Goal: Information Seeking & Learning: Learn about a topic

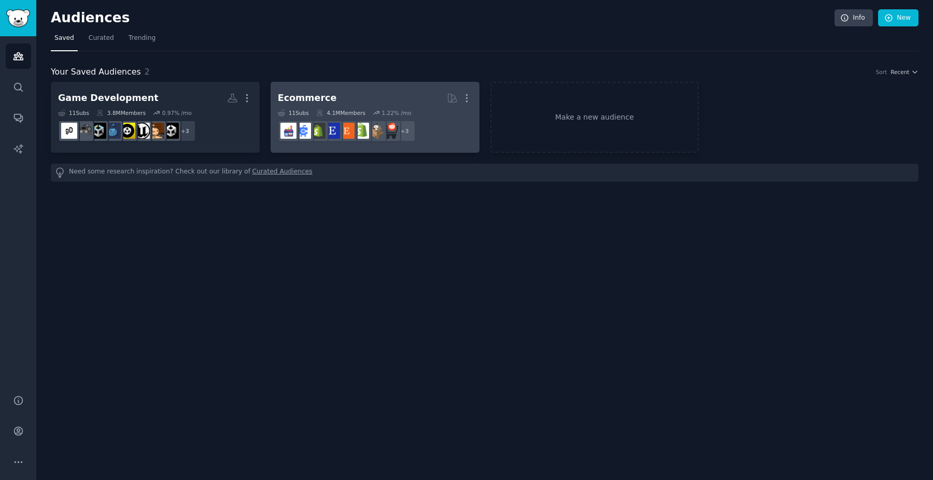
click at [370, 91] on h2 "Ecommerce More" at bounding box center [375, 98] width 194 height 18
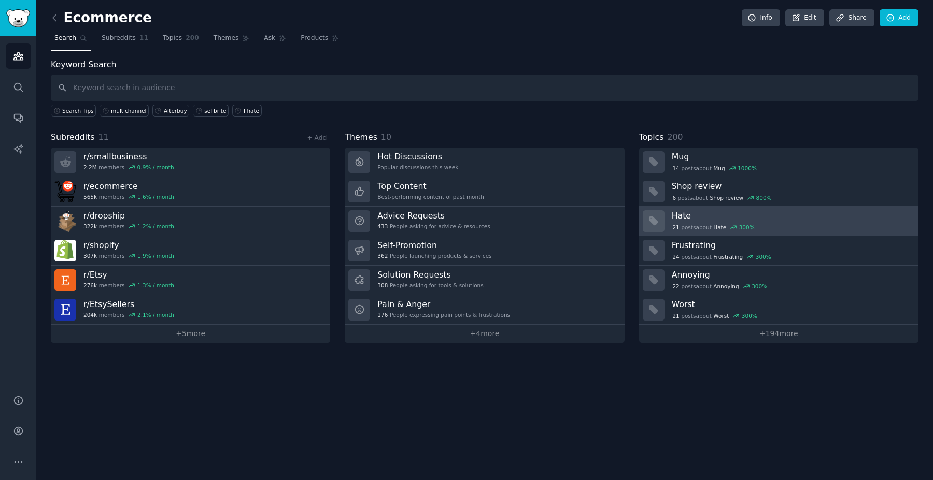
click at [723, 218] on h3 "Hate" at bounding box center [790, 215] width 239 height 11
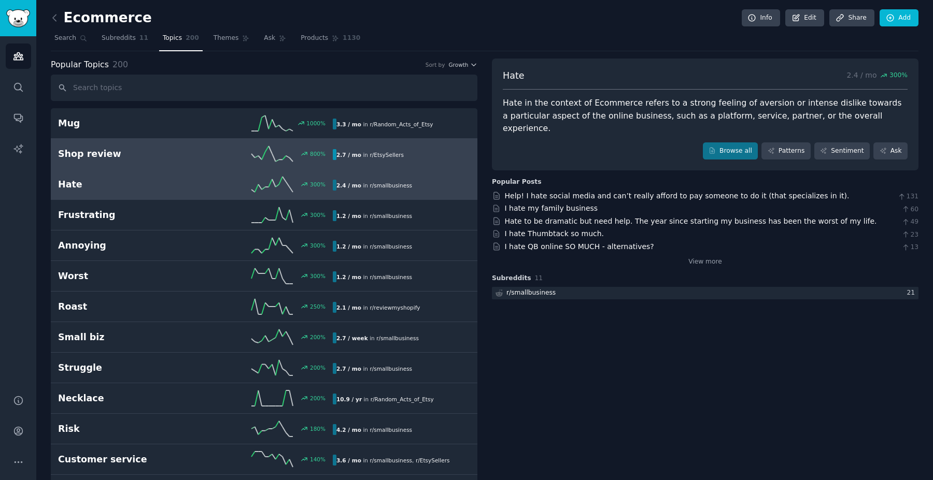
click at [431, 139] on link "Shop review 800 % 2.7 / mo in r/ EtsySellers" at bounding box center [264, 154] width 426 height 31
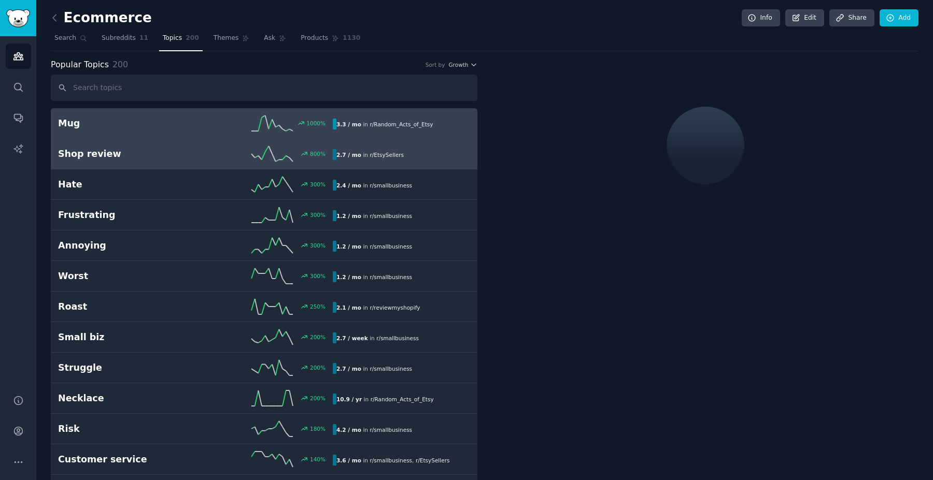
click at [436, 128] on div "3.3 / mo in r/ Random_Acts_of_Etsy" at bounding box center [398, 124] width 130 height 11
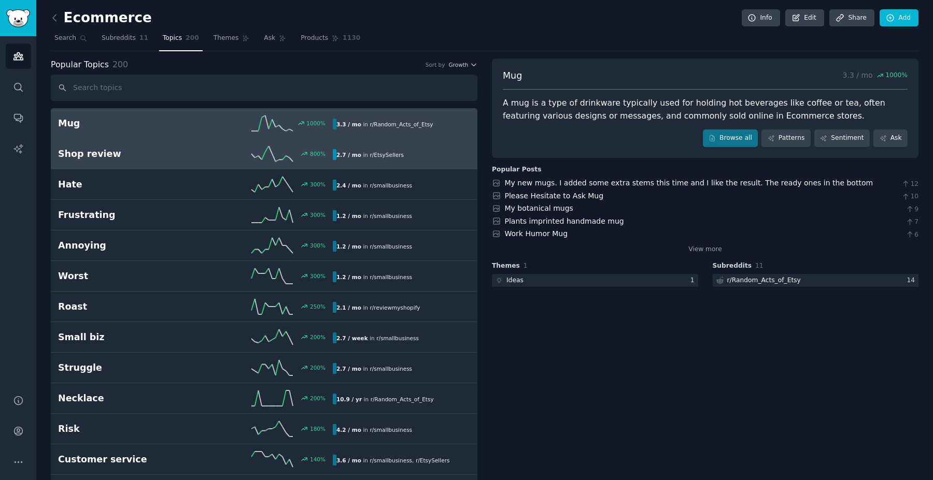
click at [395, 163] on link "Shop review 800 % 2.7 / mo in r/ EtsySellers" at bounding box center [264, 154] width 426 height 31
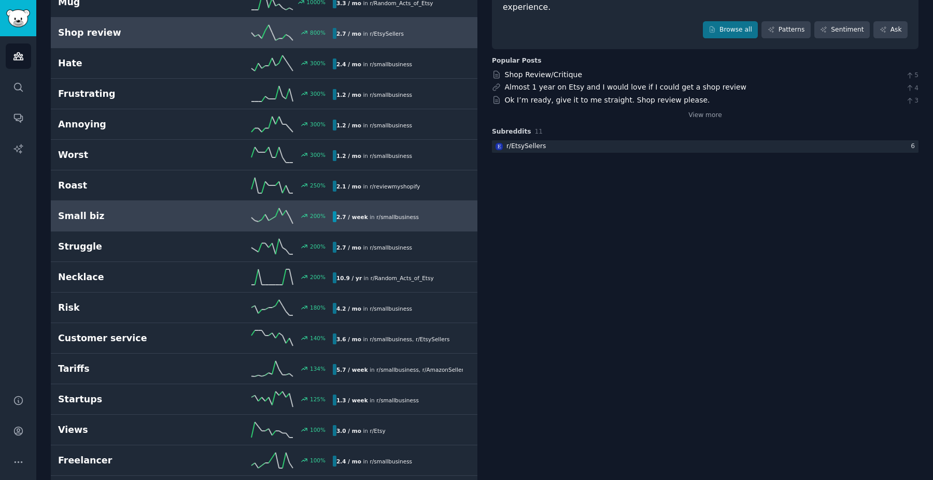
scroll to position [141, 0]
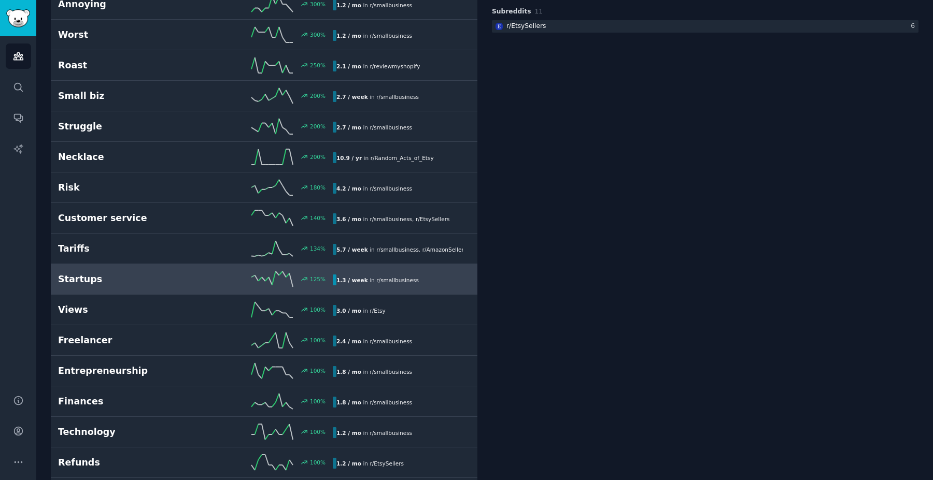
click at [212, 274] on div "125 %" at bounding box center [263, 279] width 137 height 16
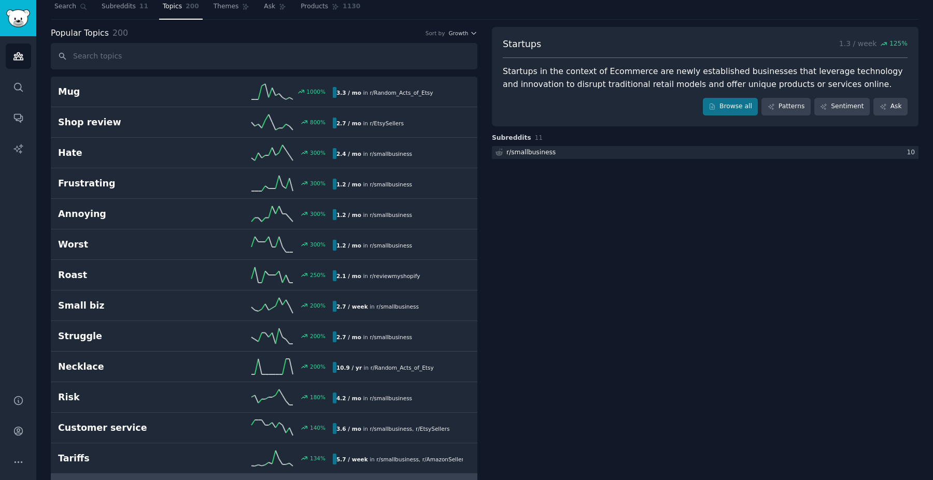
scroll to position [31, 0]
click at [18, 53] on icon "Sidebar" at bounding box center [17, 56] width 9 height 7
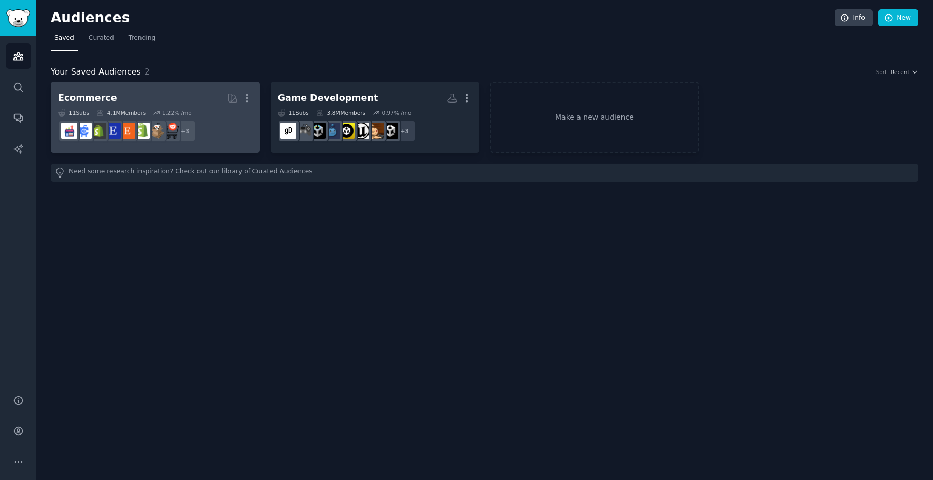
click at [198, 102] on h2 "Ecommerce More" at bounding box center [155, 98] width 194 height 18
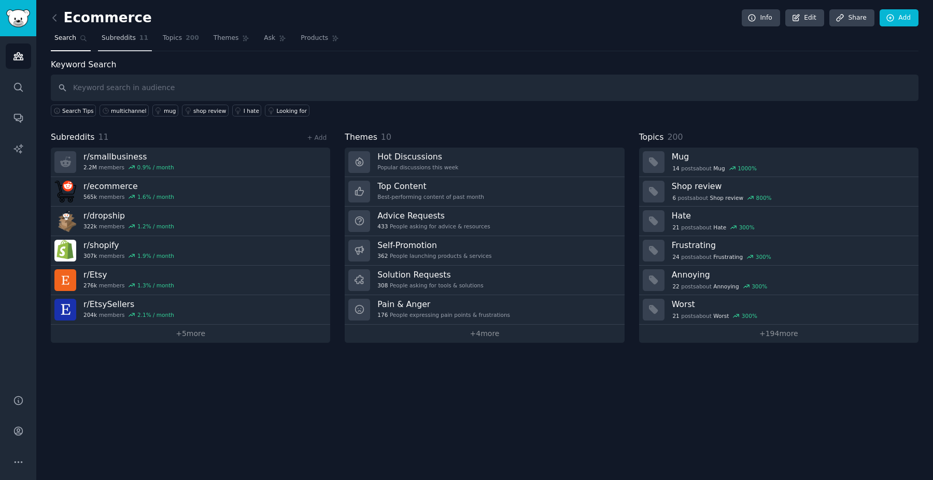
click at [136, 40] on link "Subreddits 11" at bounding box center [125, 40] width 54 height 21
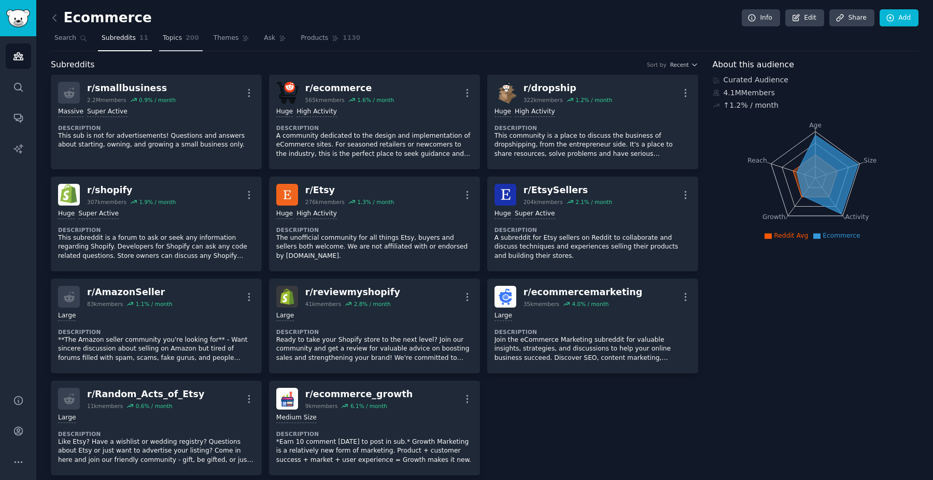
click at [181, 41] on link "Topics 200" at bounding box center [181, 40] width 44 height 21
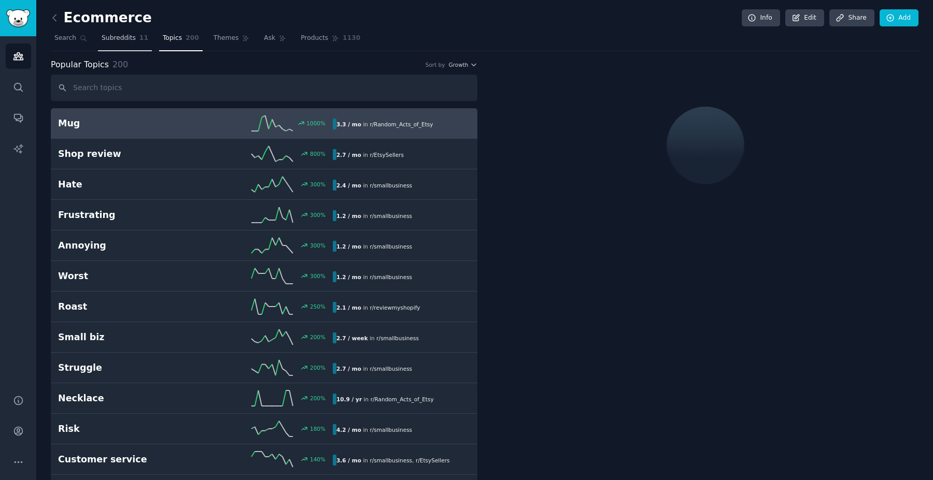
click at [137, 41] on link "Subreddits 11" at bounding box center [125, 40] width 54 height 21
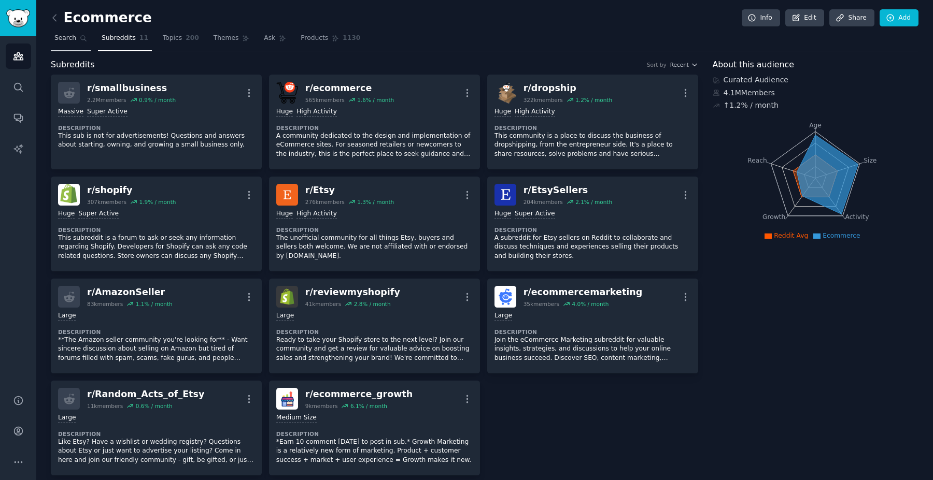
click at [65, 33] on link "Search" at bounding box center [71, 40] width 40 height 21
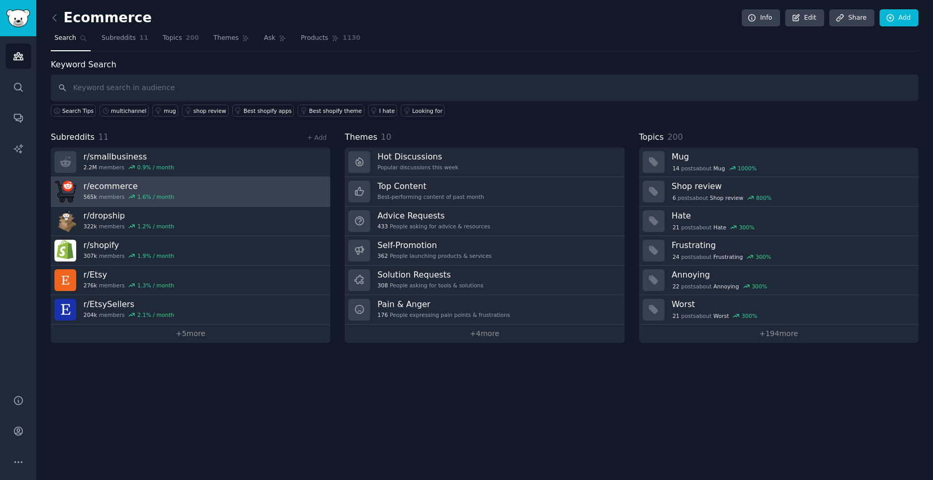
click at [177, 181] on link "r/ ecommerce 565k members 1.6 % / month" at bounding box center [190, 192] width 279 height 30
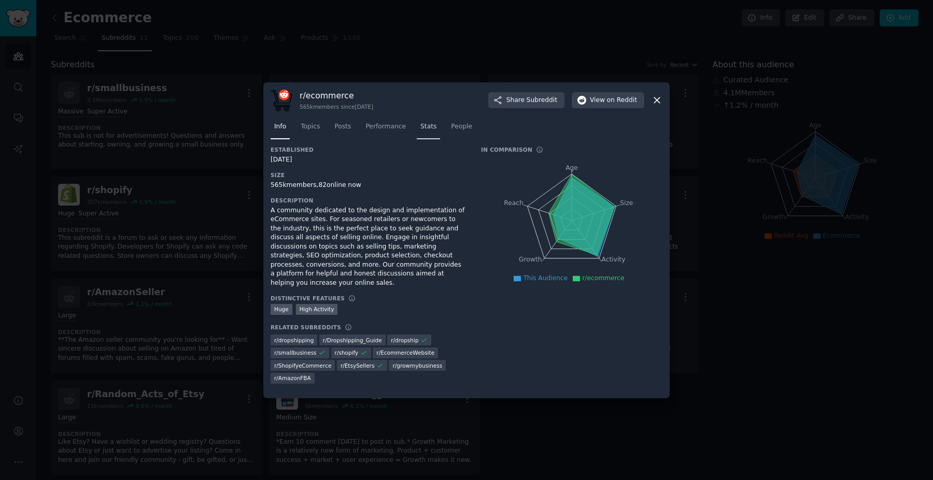
click at [418, 126] on link "Stats" at bounding box center [428, 129] width 23 height 21
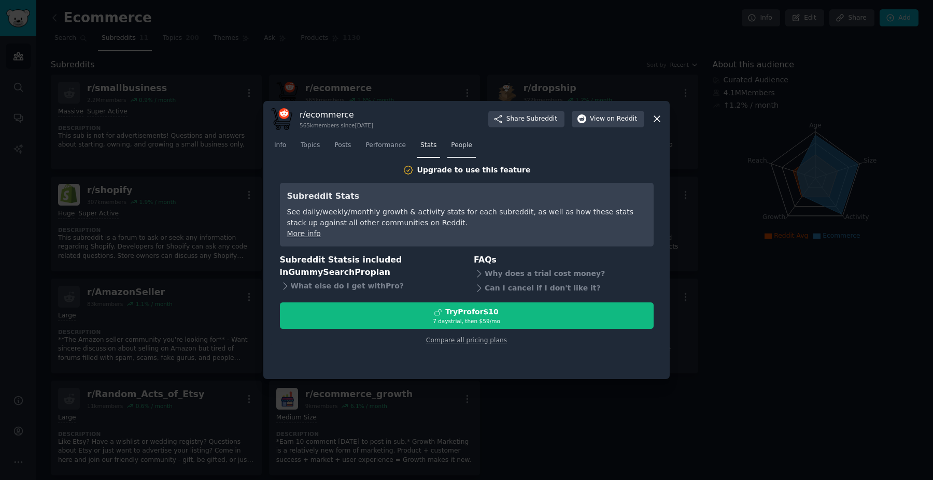
click at [466, 149] on span "People" at bounding box center [461, 145] width 21 height 9
click at [658, 122] on icon at bounding box center [656, 118] width 11 height 11
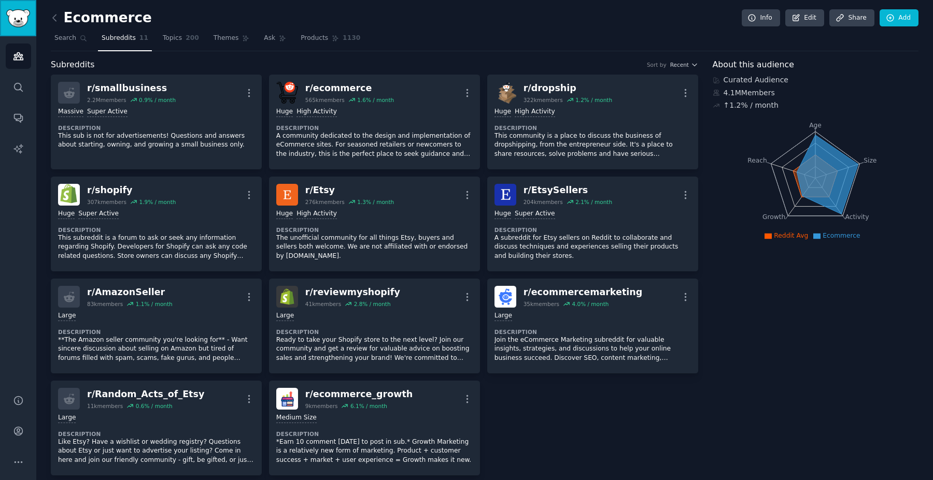
click at [23, 21] on img "Sidebar" at bounding box center [18, 18] width 24 height 18
